Goal: Task Accomplishment & Management: Manage account settings

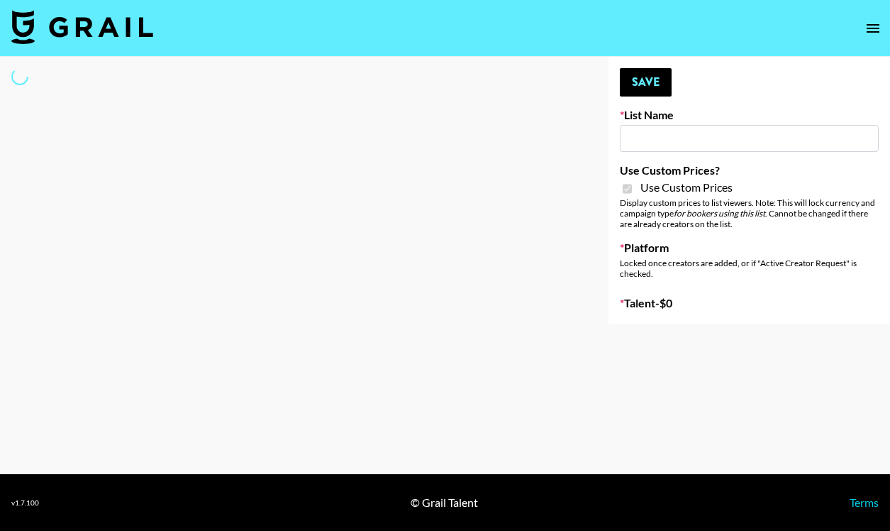
type input "Nippies"
checkbox input "true"
select select "Brand"
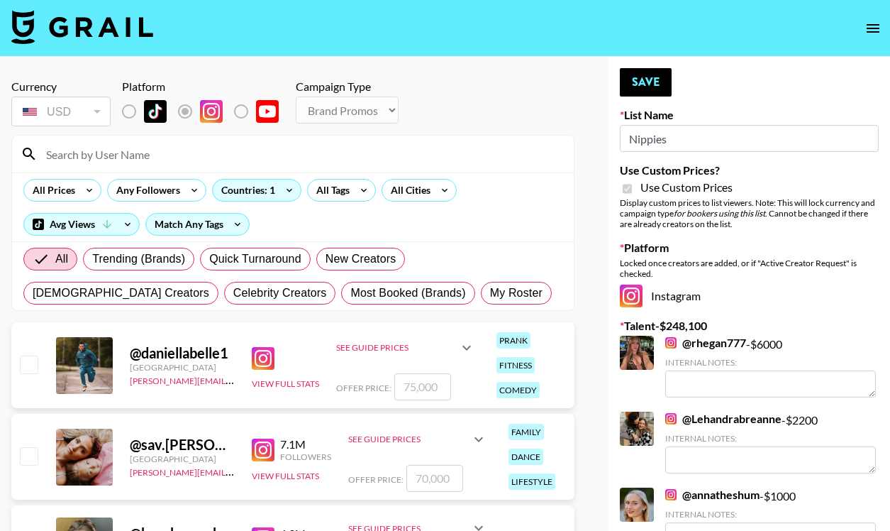
click at [153, 160] on input at bounding box center [302, 154] width 528 height 23
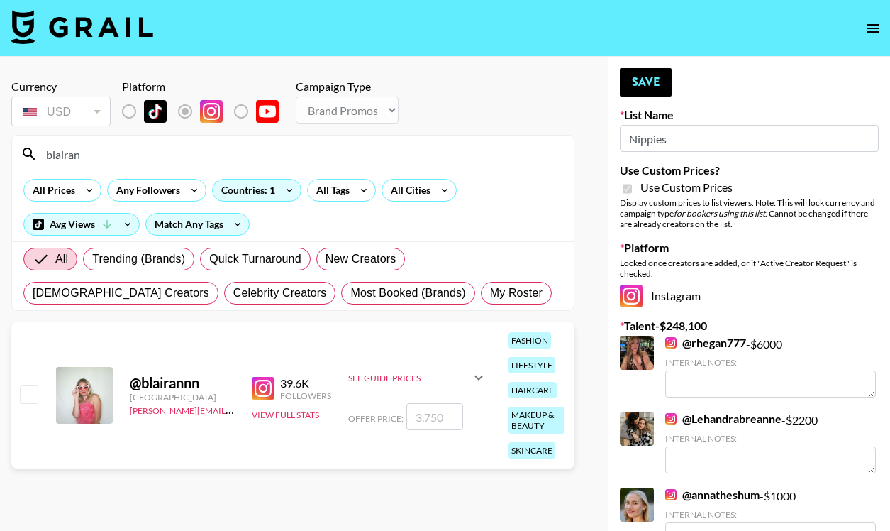
type input "blairan"
click at [38, 395] on div "@ blairannn United States [PERSON_NAME][EMAIL_ADDRESS][DOMAIN_NAME] 39.6K Follo…" at bounding box center [292, 395] width 563 height 146
click at [38, 395] on div at bounding box center [28, 395] width 22 height 24
click at [30, 398] on input "checkbox" at bounding box center [28, 393] width 17 height 17
checkbox input "true"
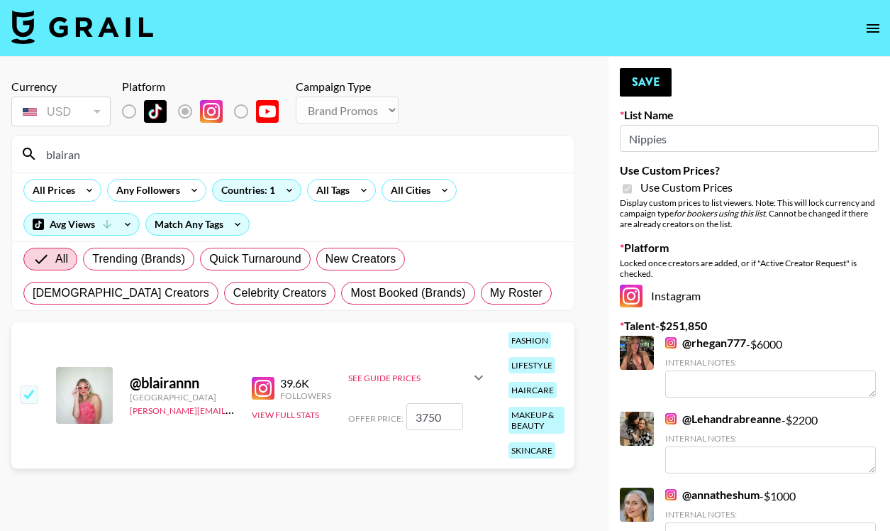
drag, startPoint x: 428, startPoint y: 417, endPoint x: 399, endPoint y: 417, distance: 29.1
click at [399, 417] on div "Offer Price: 3750" at bounding box center [417, 416] width 139 height 27
type input "2500"
click at [653, 82] on button "Save" at bounding box center [646, 82] width 52 height 28
